Goal: Task Accomplishment & Management: Complete application form

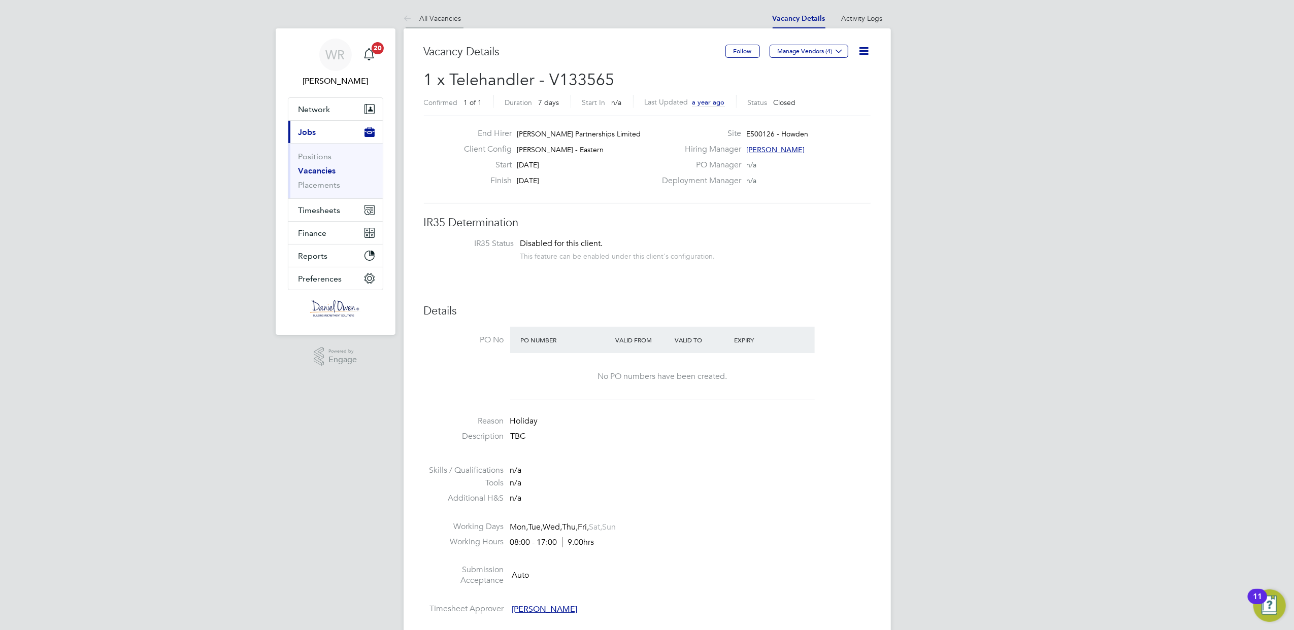
click at [425, 25] on li "All Vacancies" at bounding box center [432, 18] width 58 height 20
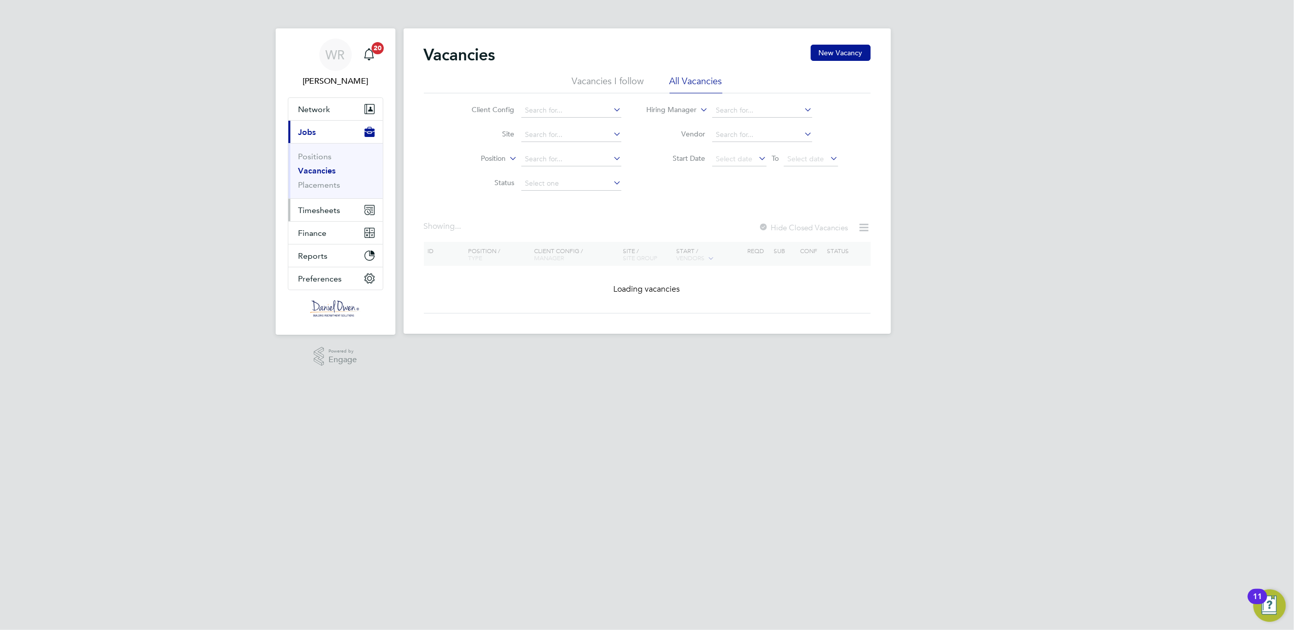
click at [321, 206] on span "Timesheets" at bounding box center [319, 211] width 42 height 10
click at [321, 179] on link "Timesheets" at bounding box center [319, 180] width 42 height 10
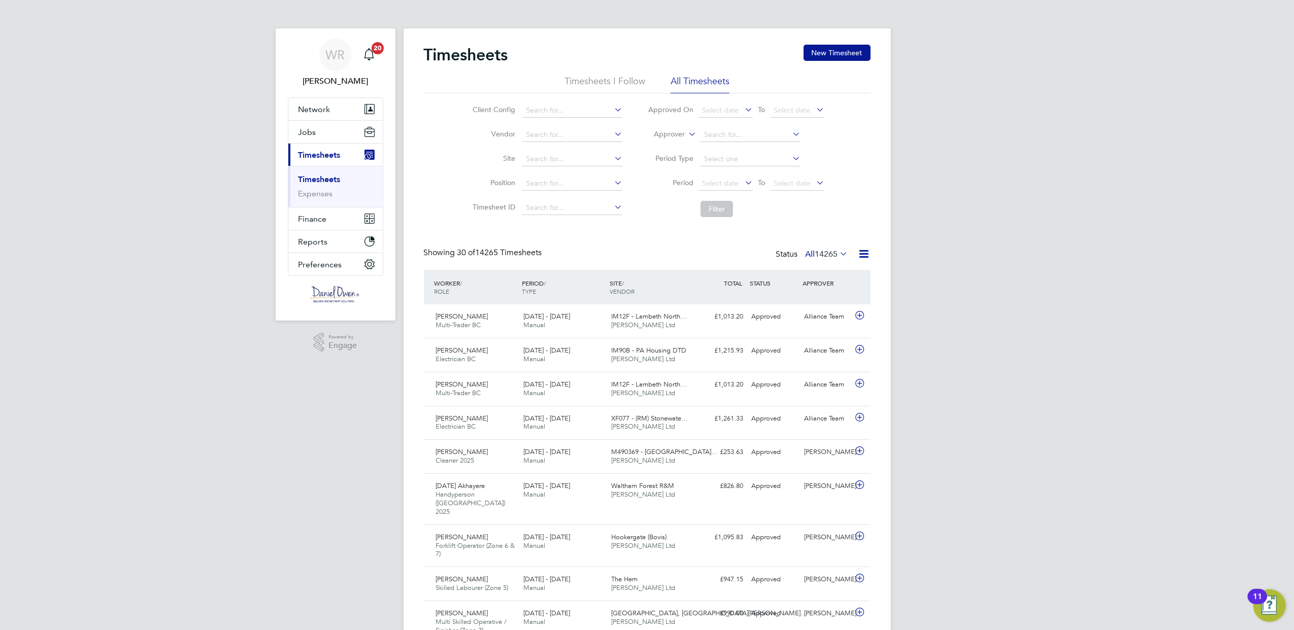
scroll to position [25, 88]
click at [327, 128] on button "Jobs" at bounding box center [335, 132] width 94 height 22
click at [321, 182] on link "Placements" at bounding box center [319, 185] width 42 height 10
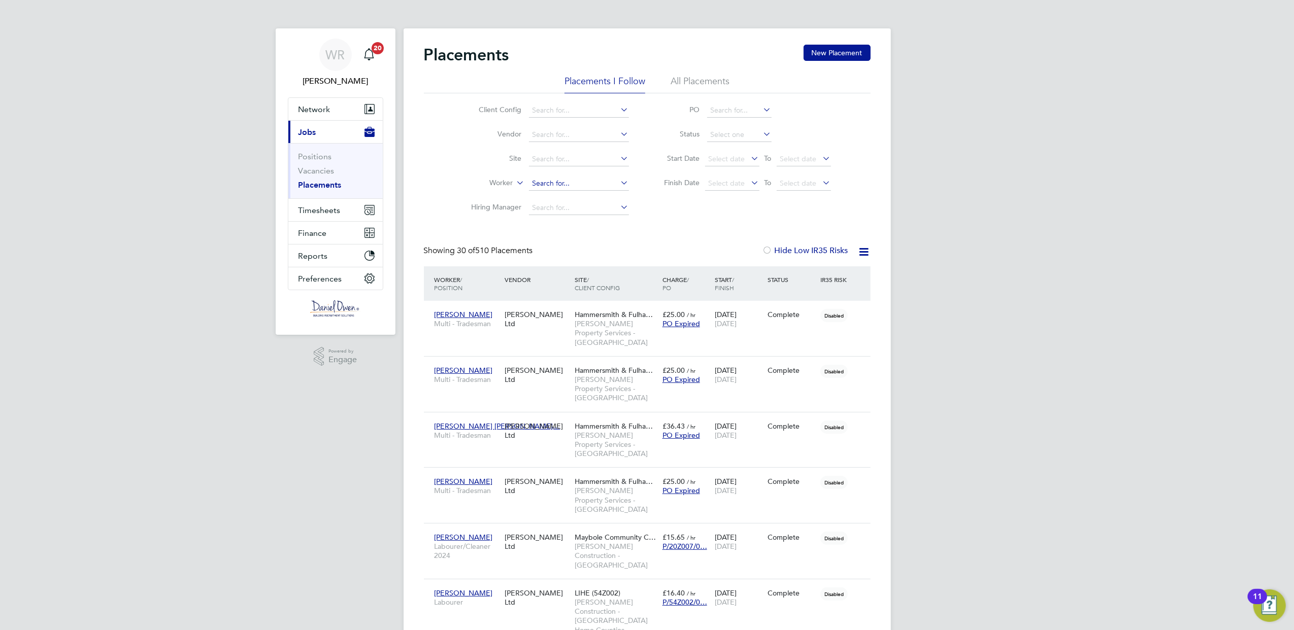
click at [540, 183] on input at bounding box center [579, 184] width 100 height 14
click at [591, 214] on li "Marius Daniel Baciu" at bounding box center [590, 212] width 125 height 14
type input "[PERSON_NAME]"
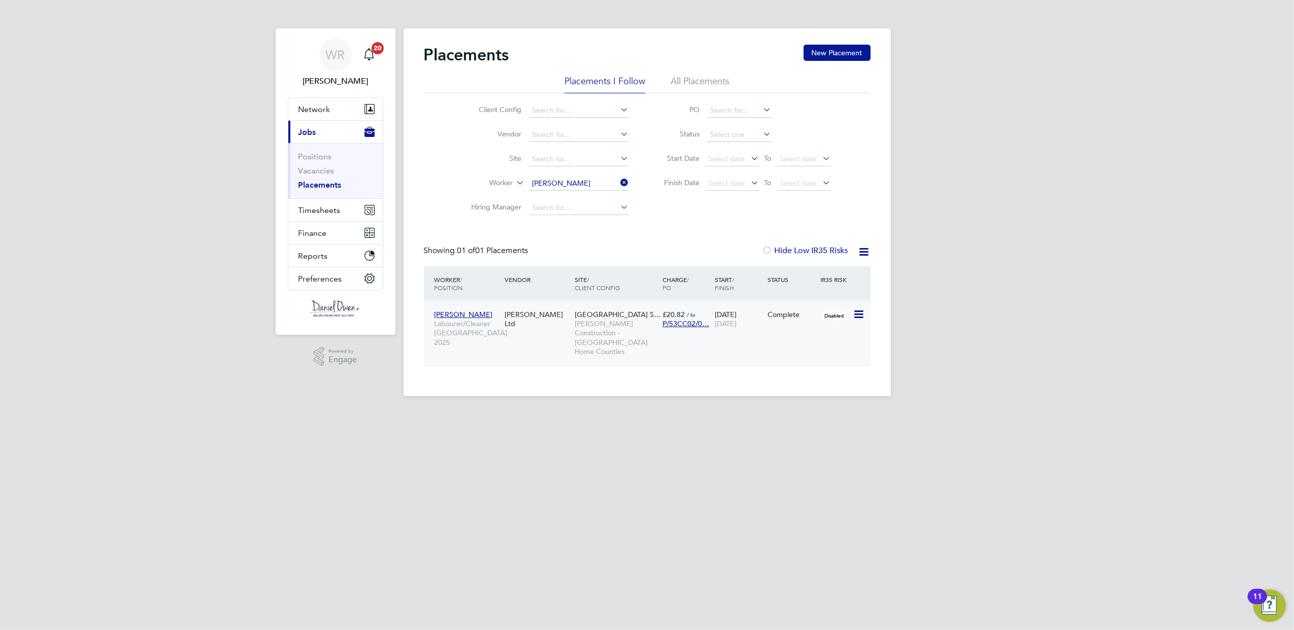
click at [750, 331] on div "13 Jun 2025 04 Jul 2025" at bounding box center [738, 319] width 53 height 28
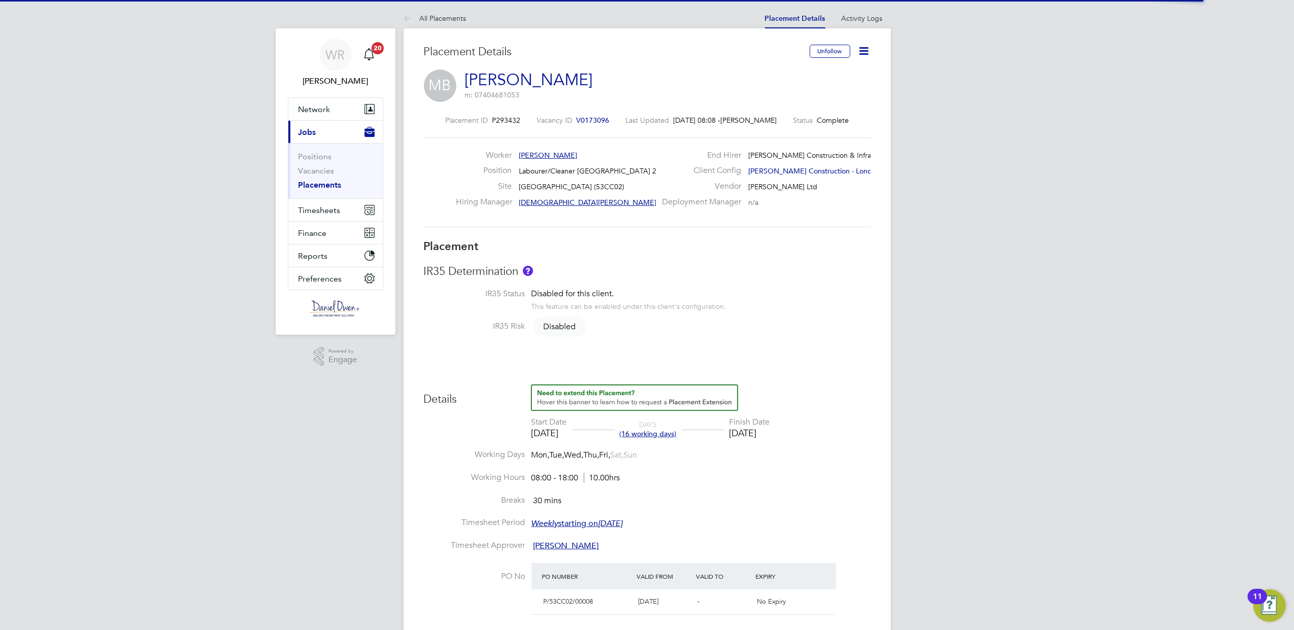
click at [861, 53] on icon at bounding box center [864, 51] width 13 height 13
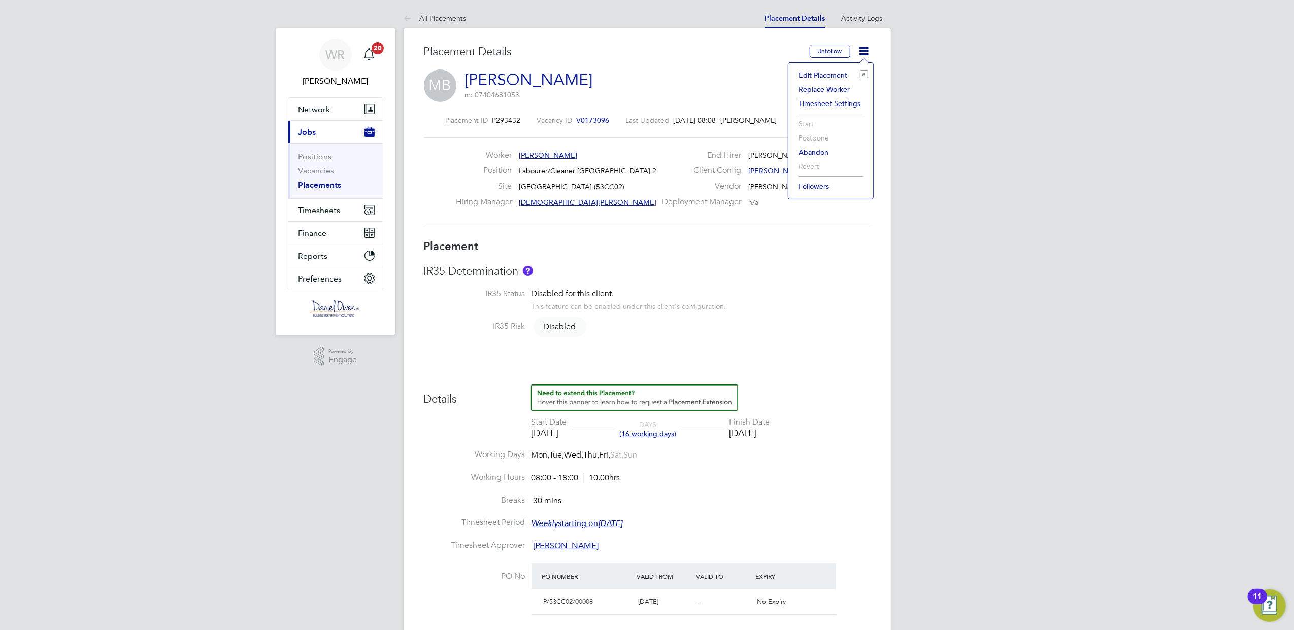
click at [838, 76] on li "Edit Placement e" at bounding box center [830, 75] width 75 height 14
type input "[DEMOGRAPHIC_DATA][PERSON_NAME]"
type input "[PERSON_NAME]"
type input "[DATE]"
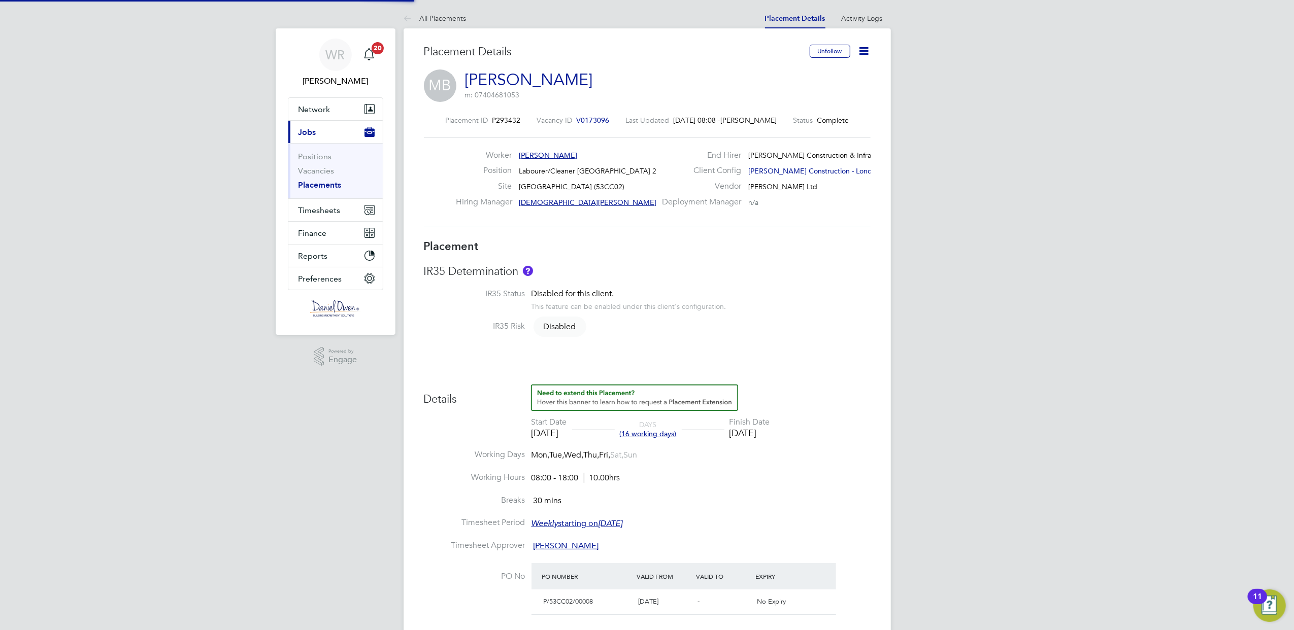
type input "08:00"
type input "18:00"
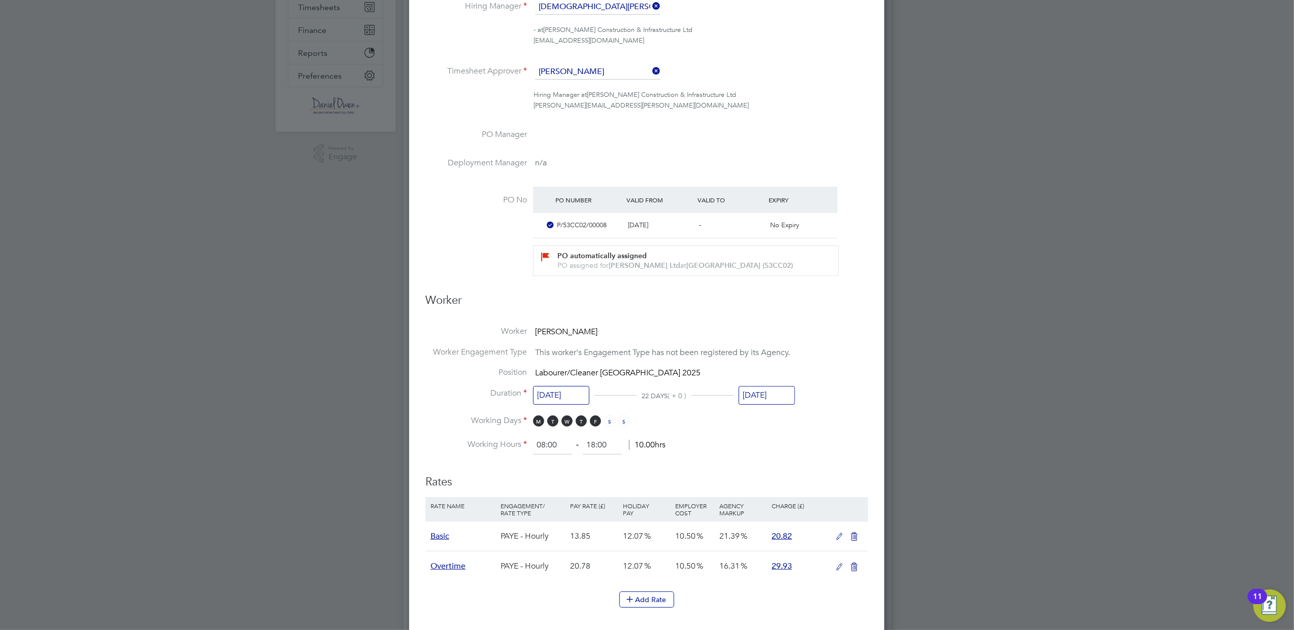
click at [790, 395] on input "[DATE]" at bounding box center [766, 395] width 56 height 19
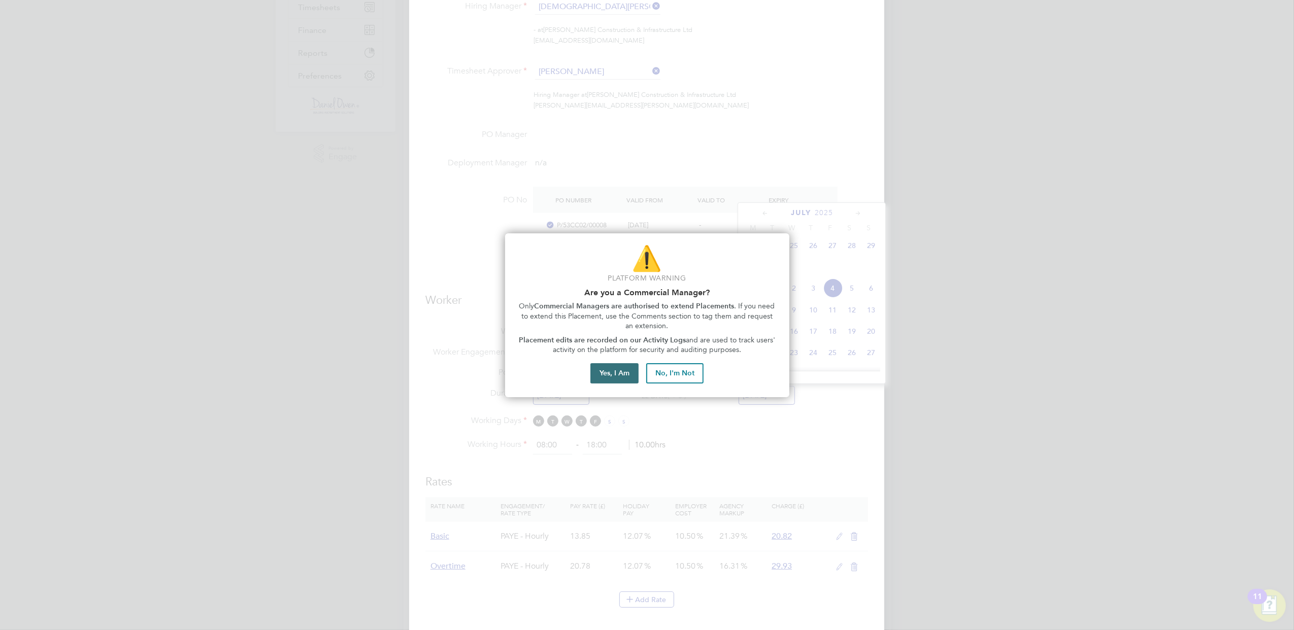
click at [610, 381] on button "Yes, I Am" at bounding box center [614, 373] width 48 height 20
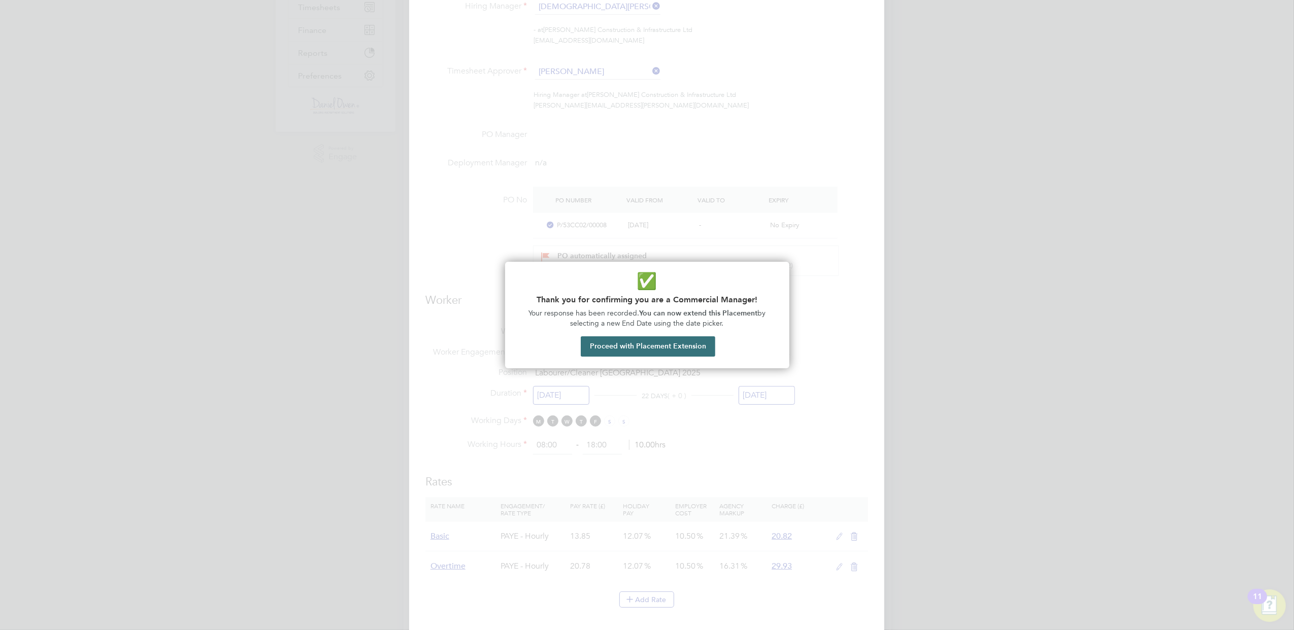
click at [640, 341] on button "Proceed with Placement Extension" at bounding box center [648, 346] width 134 height 20
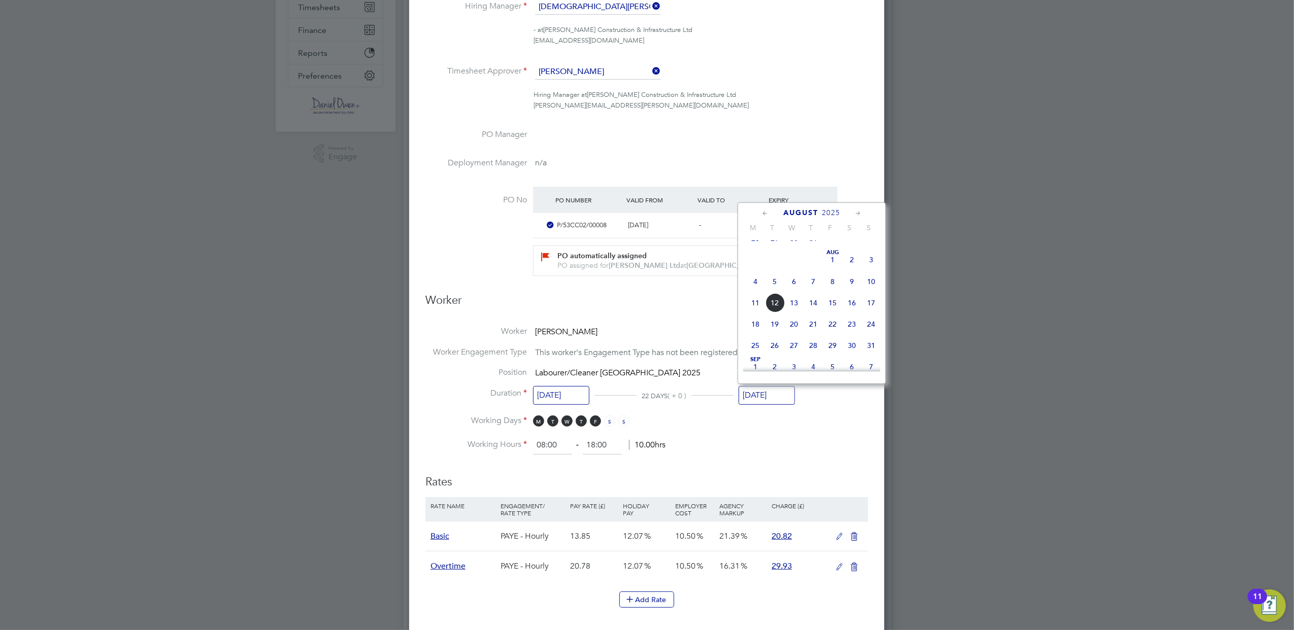
click at [827, 289] on span "8" at bounding box center [832, 281] width 19 height 19
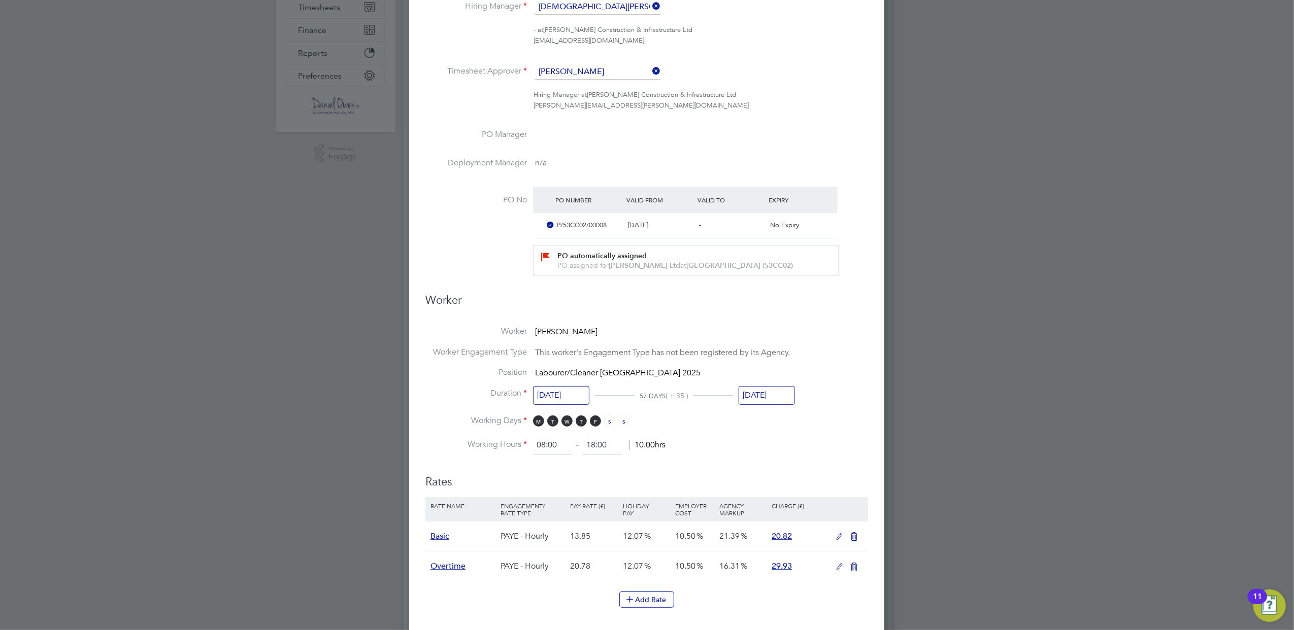
click at [750, 396] on input "[DATE]" at bounding box center [766, 395] width 56 height 19
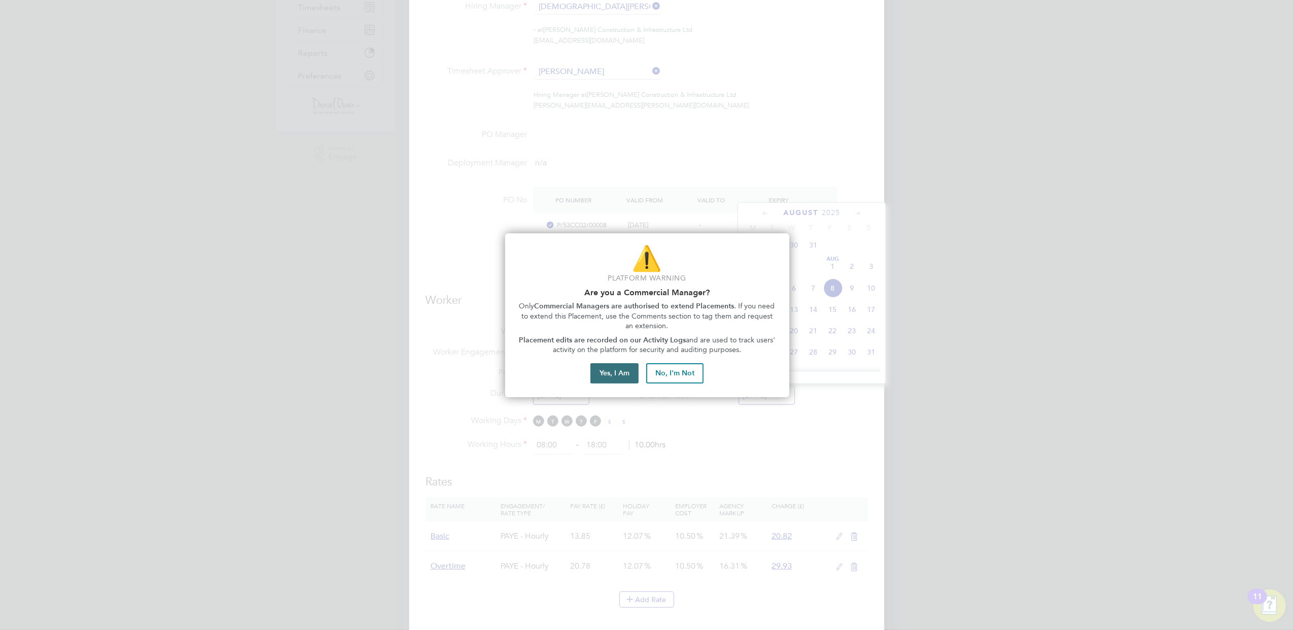
click at [618, 369] on button "Yes, I Am" at bounding box center [614, 373] width 48 height 20
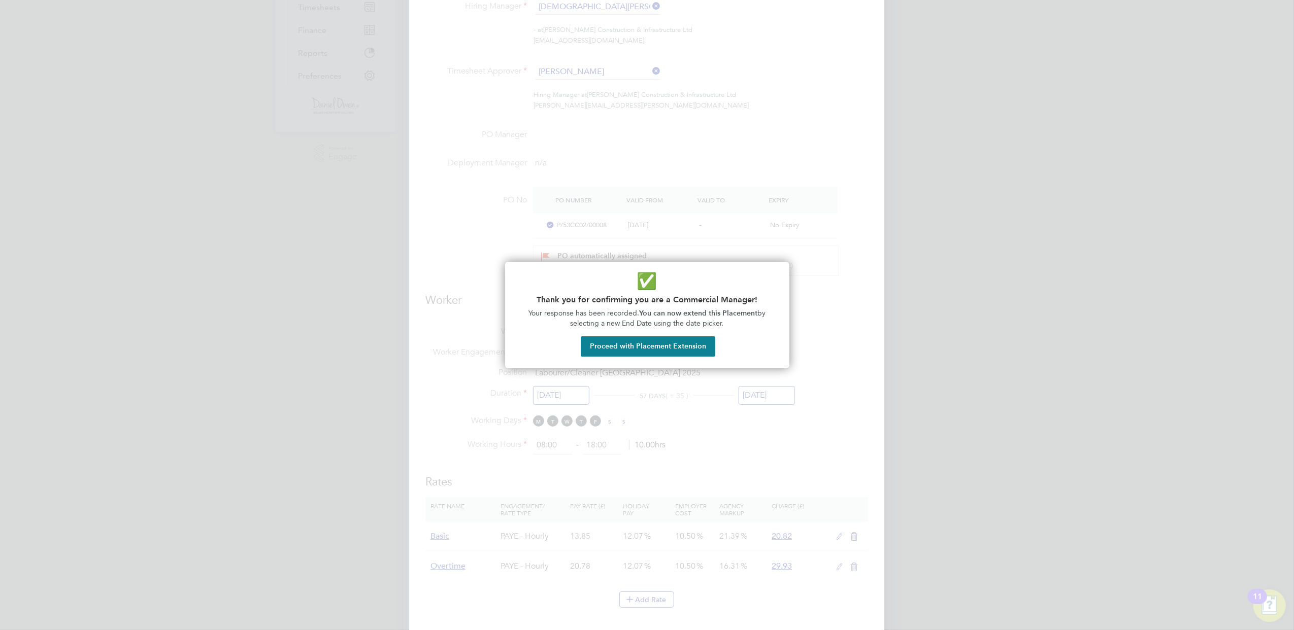
click at [656, 358] on div "✅ Thank you for confirming you are a Commercial Manager! Your response has been…" at bounding box center [647, 315] width 284 height 107
click at [654, 342] on button "Proceed with Placement Extension" at bounding box center [648, 346] width 134 height 20
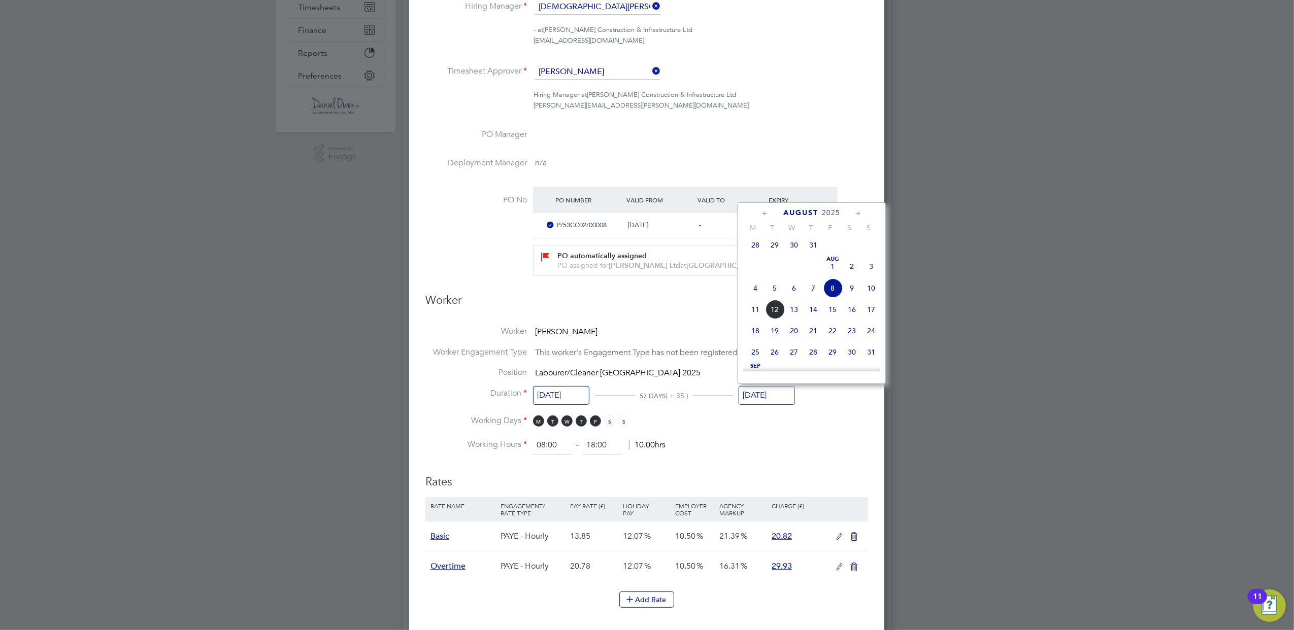
click at [881, 290] on div "[DATE] M T W T F S S [DATE] 2 3 4 5 6 7 8 9 10 11 12 13 14 15 16 17 18 19 20 21…" at bounding box center [811, 293] width 148 height 182
click at [875, 294] on span "10" at bounding box center [870, 288] width 19 height 19
type input "[DATE]"
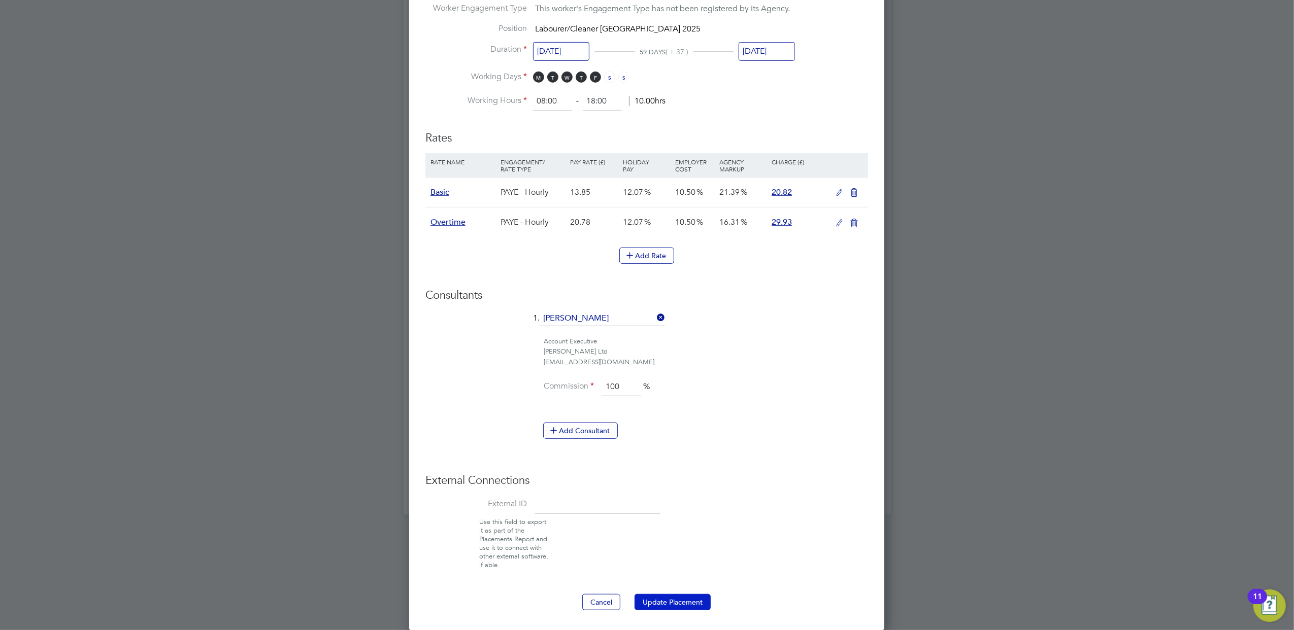
click at [643, 604] on button "Update Placement" at bounding box center [672, 602] width 76 height 16
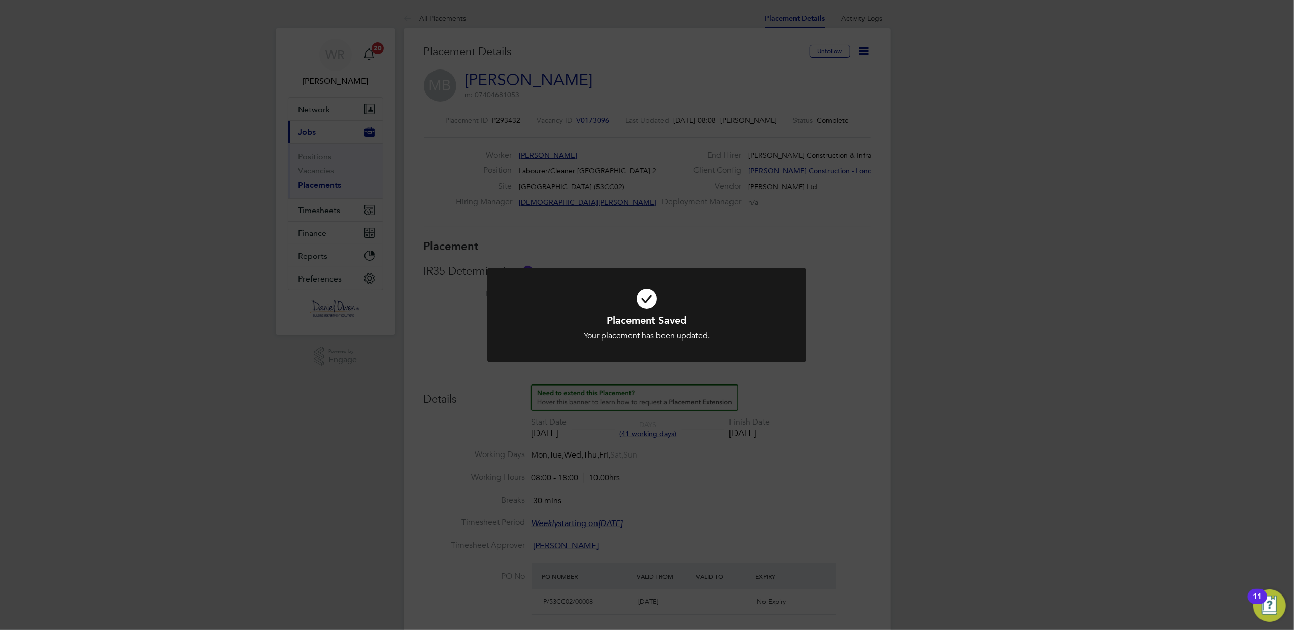
click at [314, 217] on div "Placement Saved Your placement has been updated. Cancel Okay" at bounding box center [647, 315] width 1294 height 630
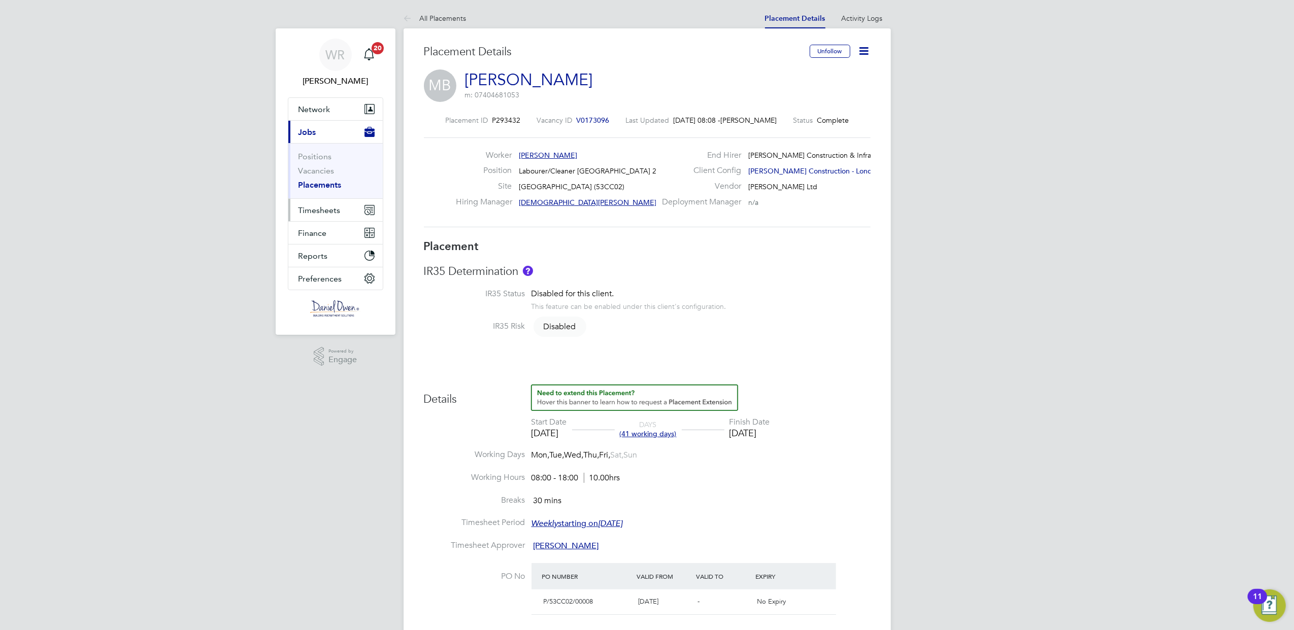
click at [311, 210] on span "Timesheets" at bounding box center [319, 211] width 42 height 10
click at [318, 177] on link "Timesheets" at bounding box center [319, 180] width 42 height 10
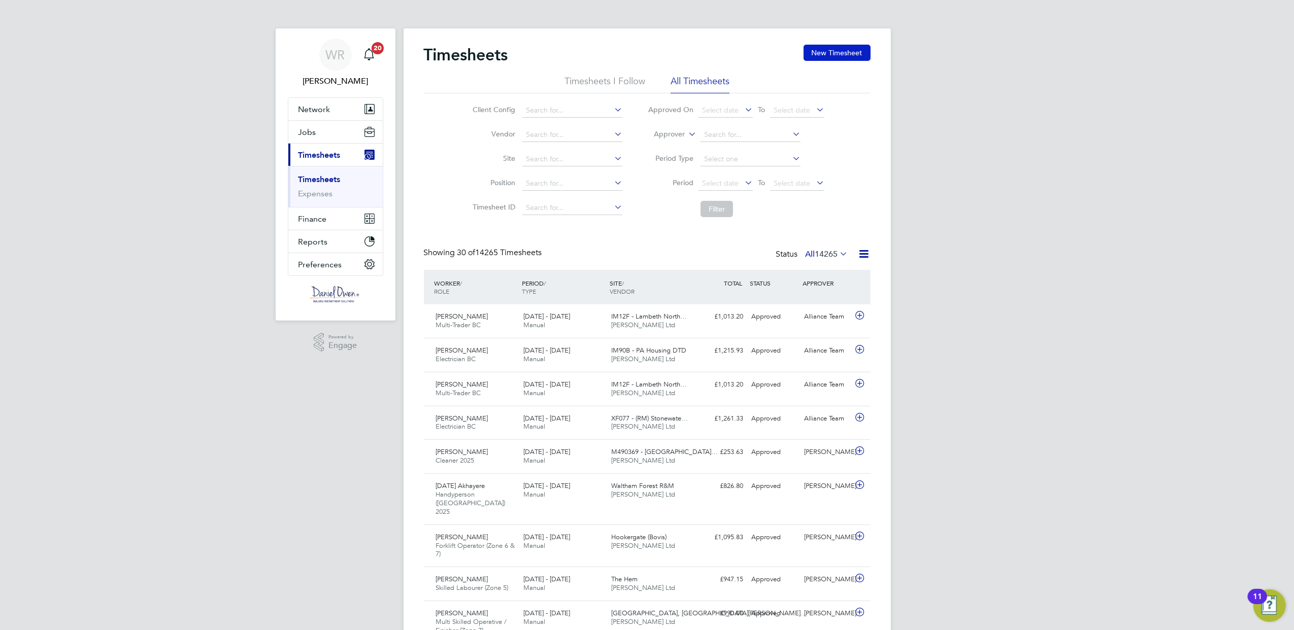
click at [810, 57] on button "New Timesheet" at bounding box center [836, 53] width 67 height 16
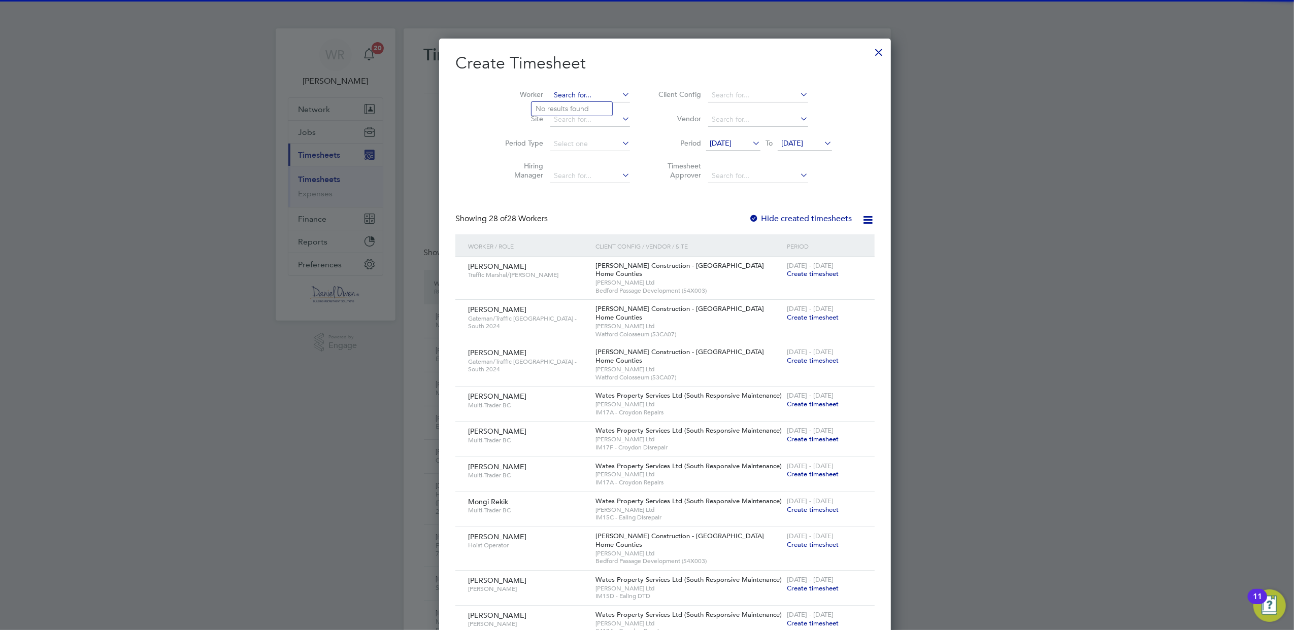
click at [550, 98] on input at bounding box center [590, 95] width 80 height 14
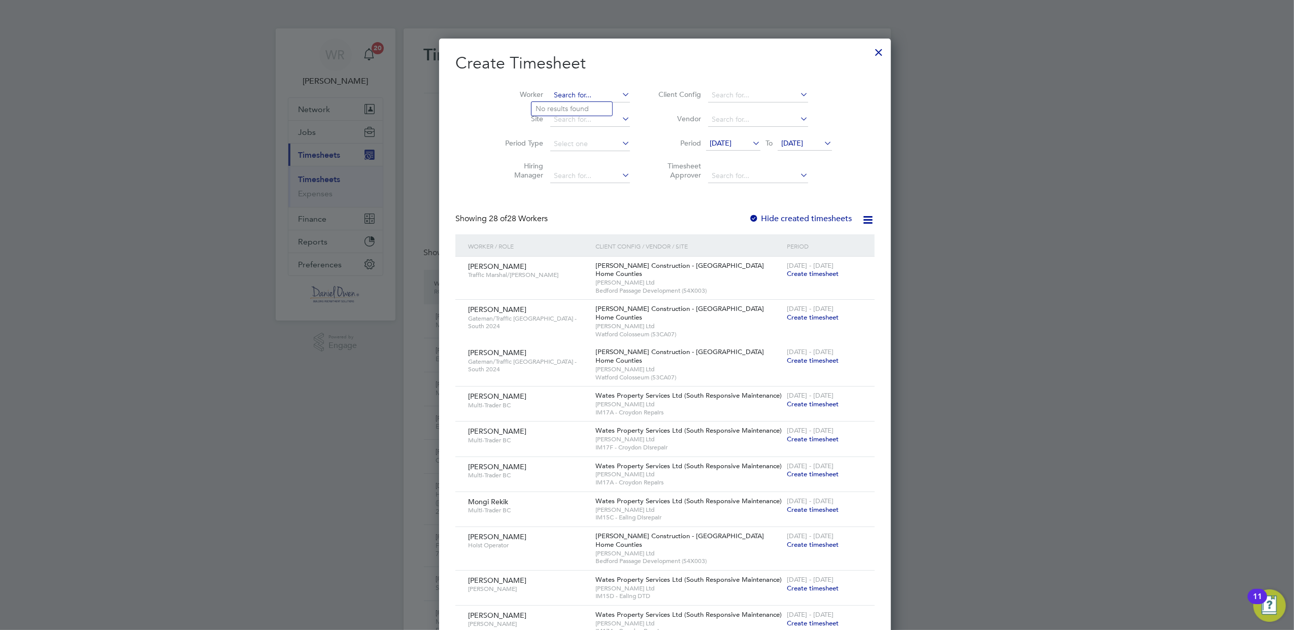
click at [550, 97] on input at bounding box center [590, 95] width 80 height 14
click at [597, 109] on li "[PERSON_NAME] Bac iu" at bounding box center [602, 109] width 143 height 14
type input "[PERSON_NAME]"
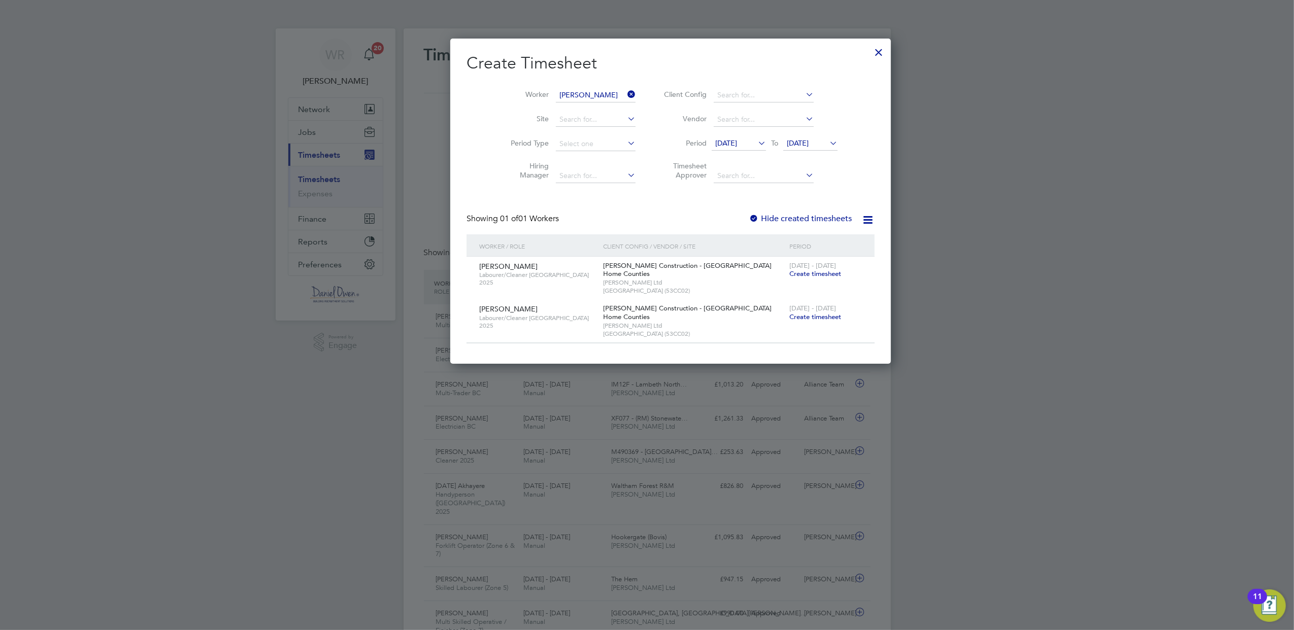
click at [789, 309] on span "[DATE] - [DATE]" at bounding box center [812, 308] width 47 height 9
click at [789, 318] on span "Create timesheet" at bounding box center [815, 317] width 52 height 9
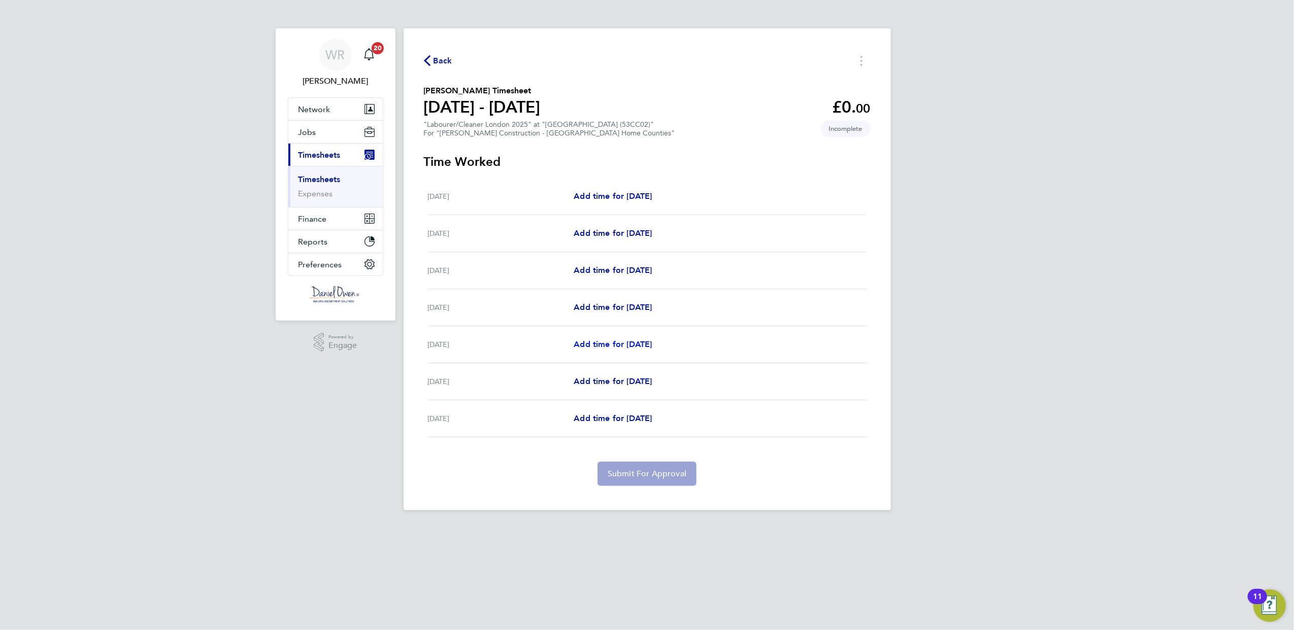
click at [606, 345] on span "Add time for [DATE]" at bounding box center [612, 344] width 78 height 10
select select "30"
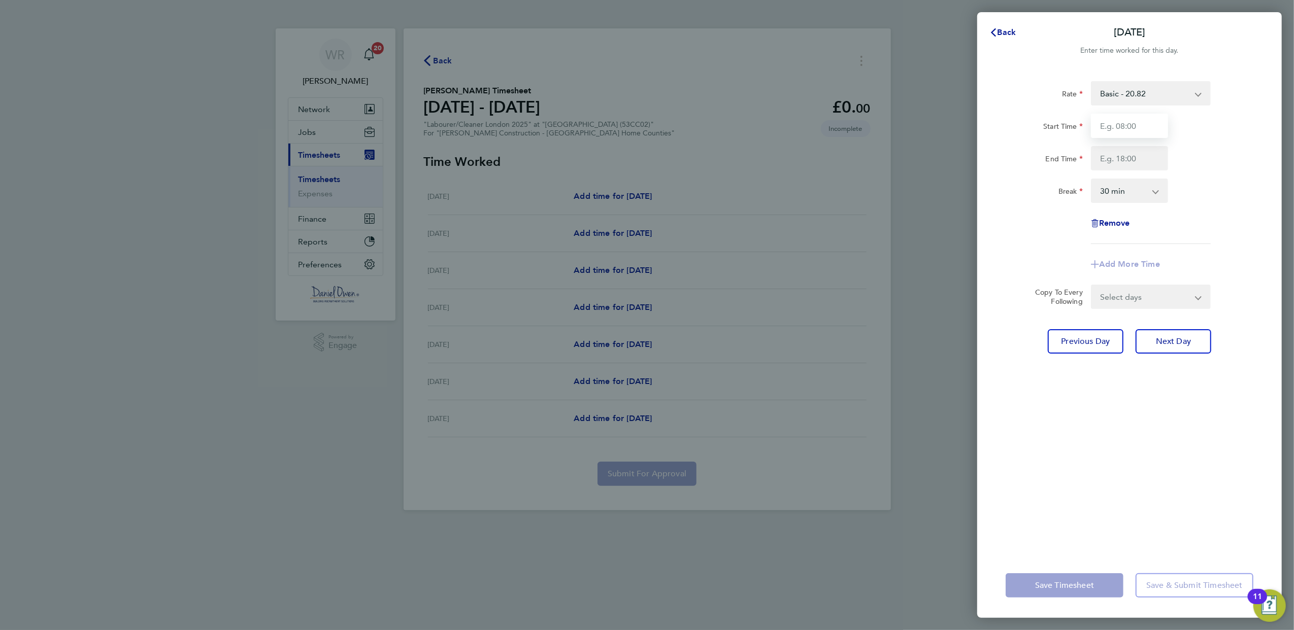
click at [1127, 116] on input "Start Time" at bounding box center [1129, 126] width 77 height 24
type input "07:30"
type input "17:00"
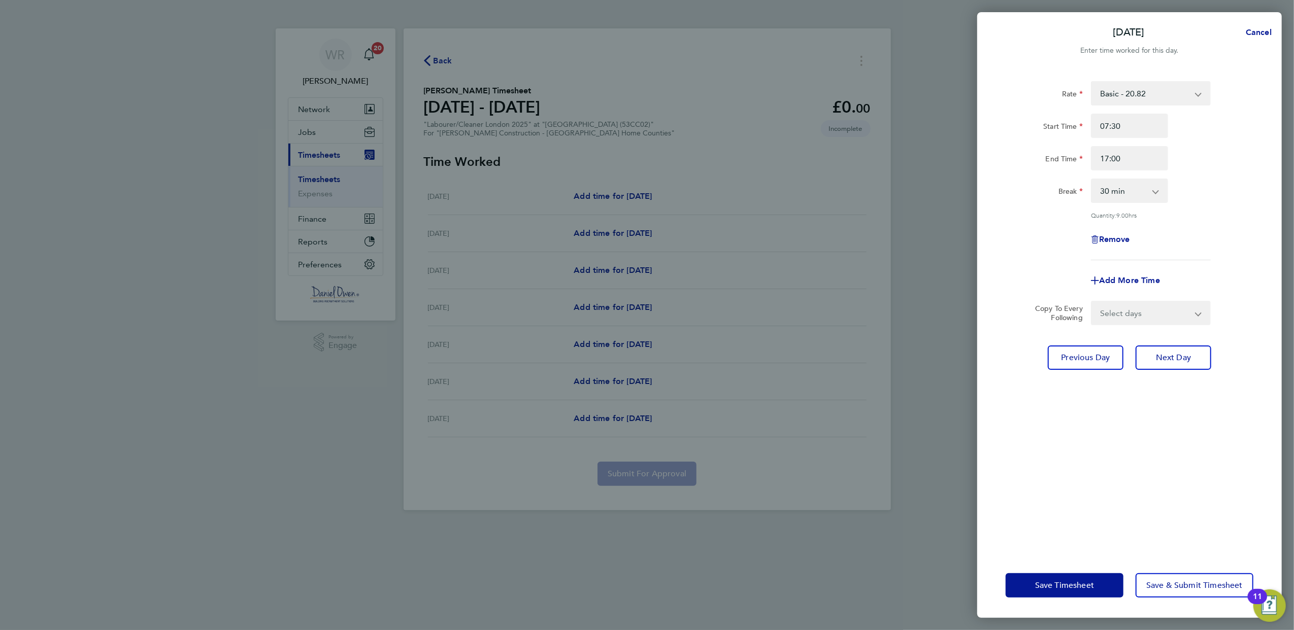
click at [1261, 260] on div "Rate Basic - 20.82 Overtime - 29.93 Start Time 07:30 End Time 17:00 Break 0 min…" at bounding box center [1129, 311] width 304 height 484
click at [1165, 358] on span "Next Day" at bounding box center [1173, 358] width 35 height 10
select select "30"
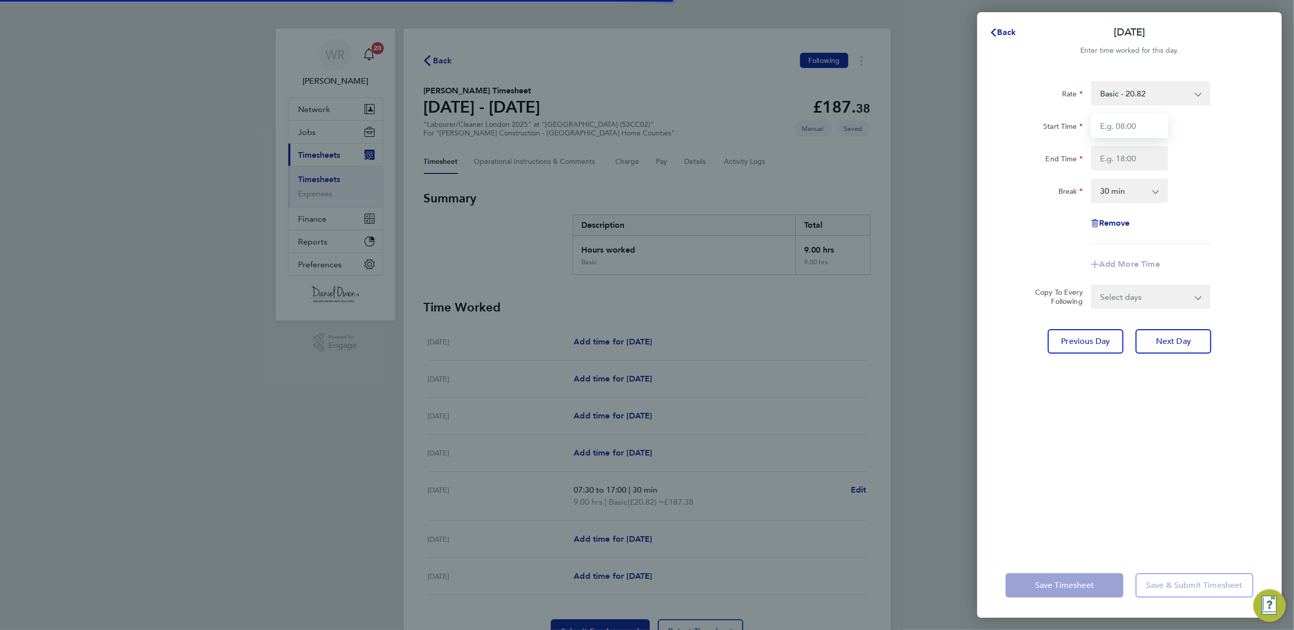
click at [1116, 131] on input "Start Time" at bounding box center [1129, 126] width 77 height 24
type input "07:30"
drag, startPoint x: 1164, startPoint y: 187, endPoint x: 1156, endPoint y: 171, distance: 17.9
click at [1163, 185] on app-icon-cross-button at bounding box center [1160, 191] width 12 height 22
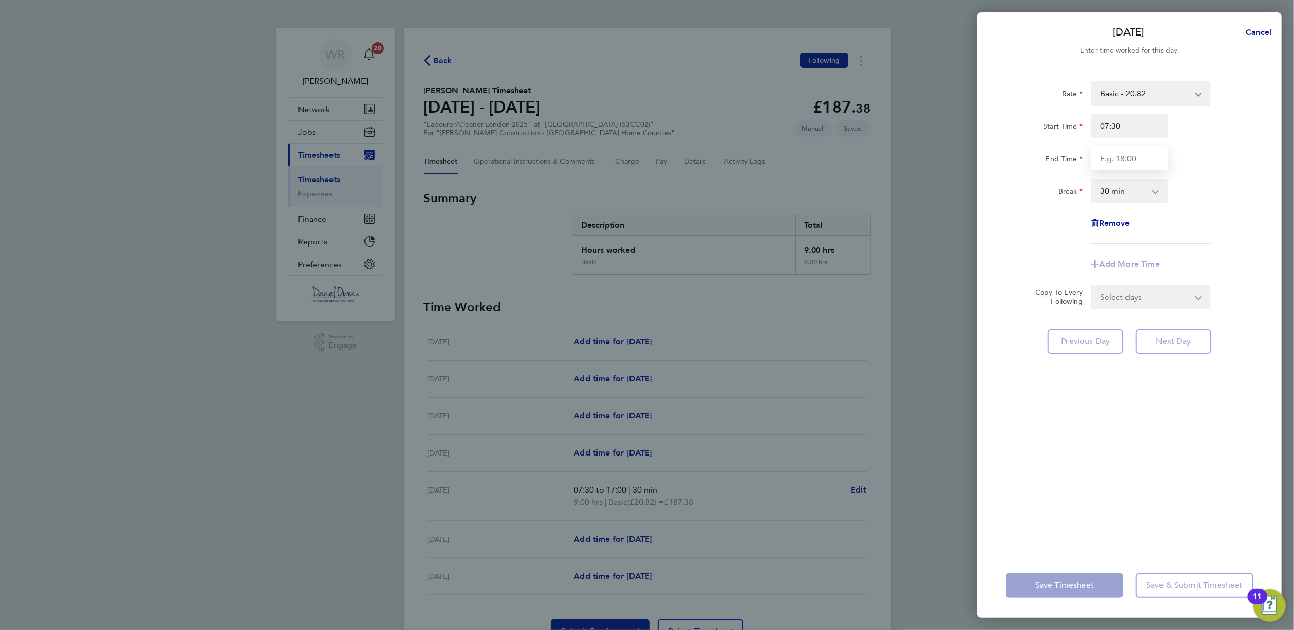
click at [1147, 160] on input "End Time" at bounding box center [1129, 158] width 77 height 24
type input "17:00"
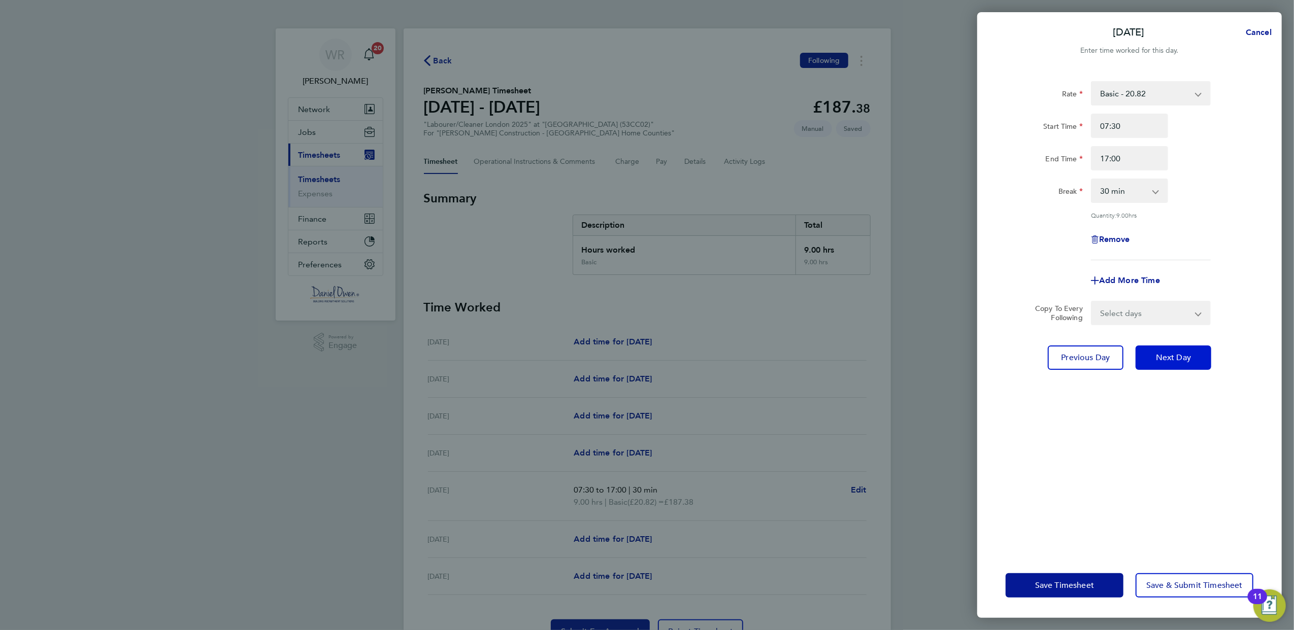
click at [1174, 348] on button "Next Day" at bounding box center [1173, 358] width 76 height 24
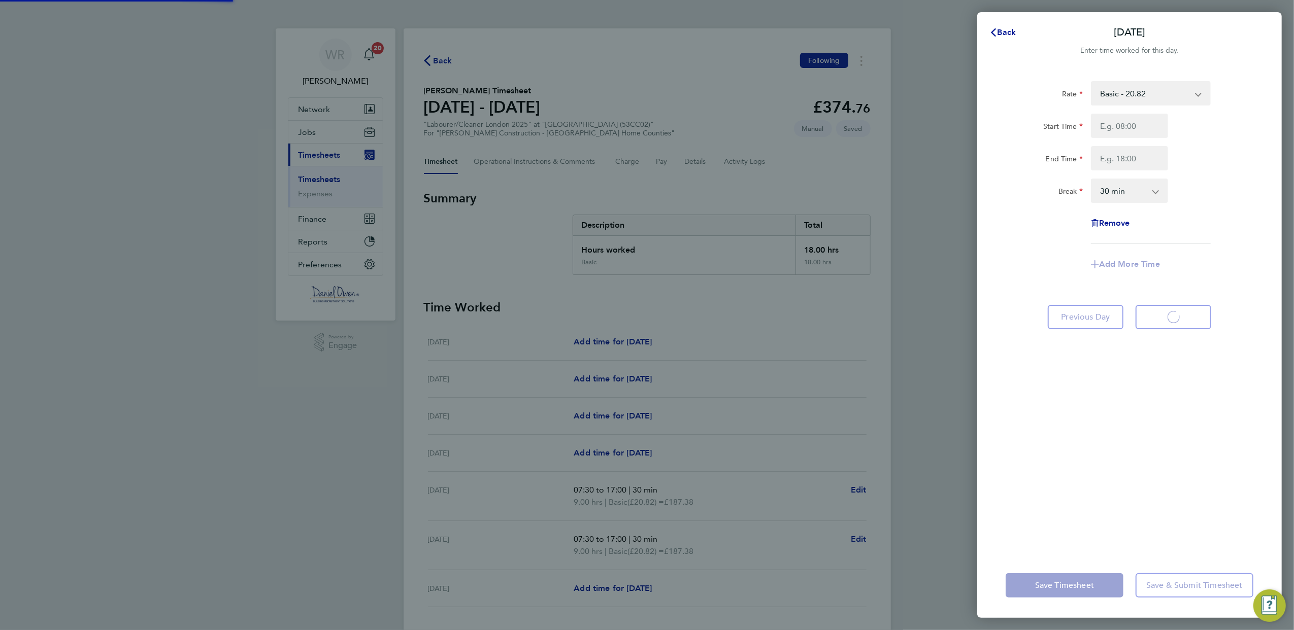
select select "30"
drag, startPoint x: 1145, startPoint y: 148, endPoint x: 1137, endPoint y: 124, distance: 25.7
click at [1136, 124] on input "Start Time" at bounding box center [1129, 126] width 77 height 24
type input "07:30"
click at [1138, 147] on input "End Time" at bounding box center [1129, 158] width 77 height 24
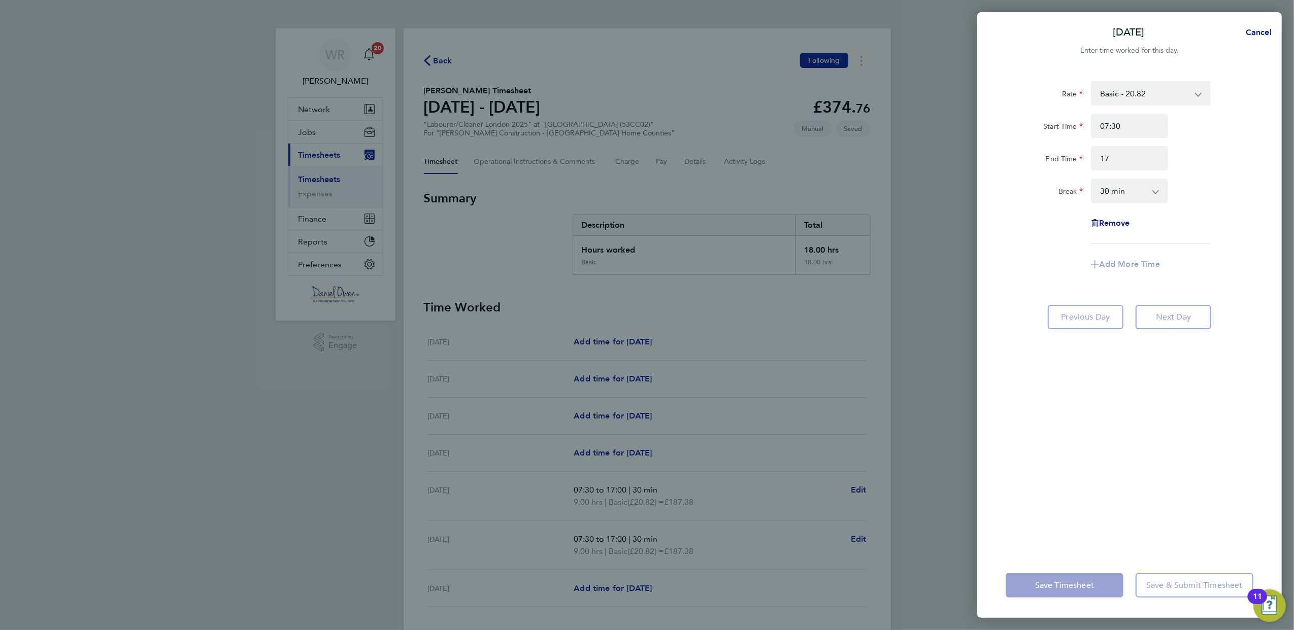
type input "17:00"
drag, startPoint x: 1196, startPoint y: 155, endPoint x: 1205, endPoint y: 158, distance: 9.8
click at [1196, 155] on div "End Time 17:00" at bounding box center [1129, 158] width 256 height 24
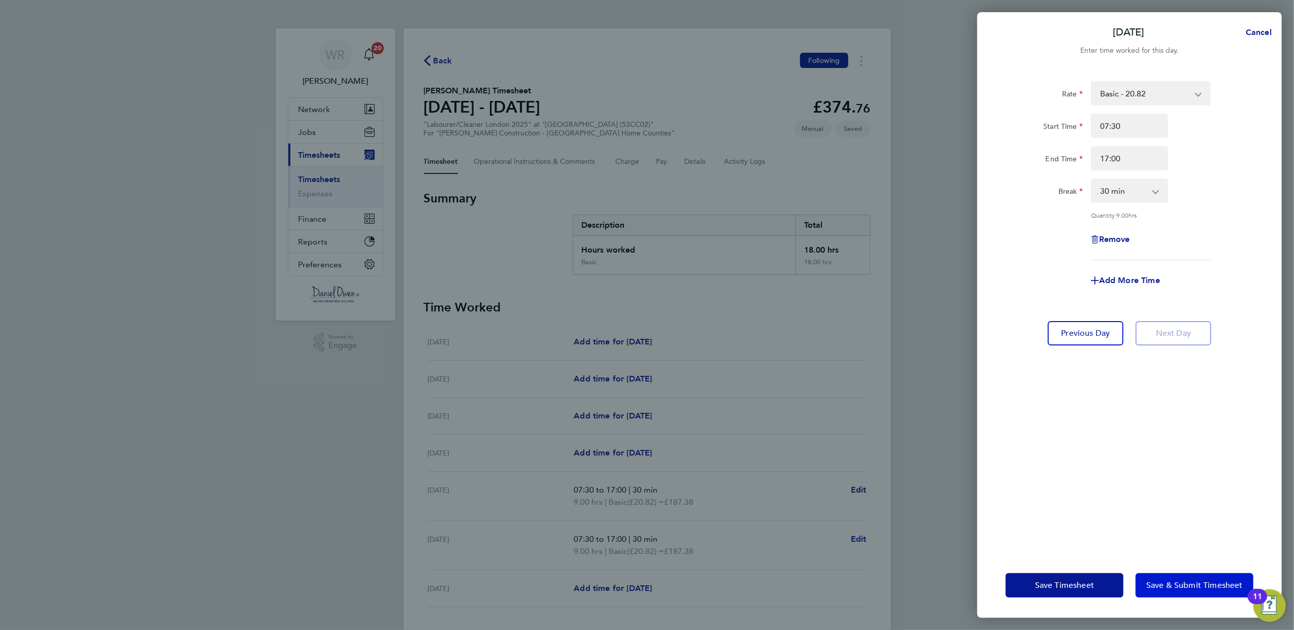
click at [1200, 589] on span "Save & Submit Timesheet" at bounding box center [1194, 586] width 96 height 10
